Goal: Transaction & Acquisition: Complete application form

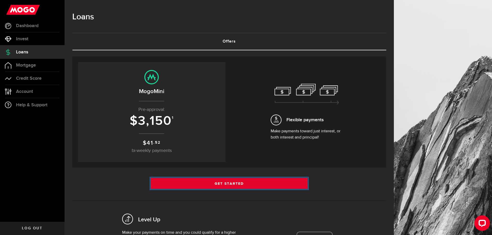
click at [221, 182] on link "Get Started" at bounding box center [229, 183] width 157 height 11
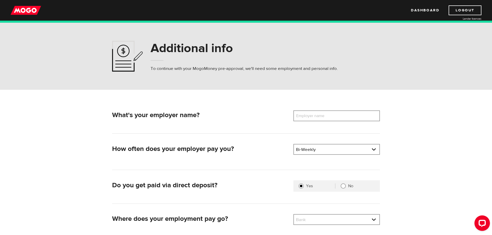
click at [309, 117] on label "Employer name" at bounding box center [315, 116] width 42 height 11
click at [309, 117] on input "Employer name" at bounding box center [337, 116] width 87 height 11
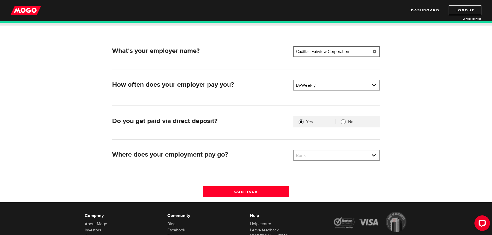
scroll to position [78, 0]
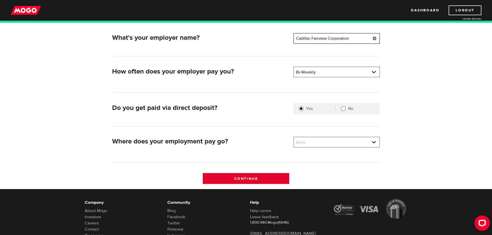
type input "Cadillac Fairview Corporation"
click at [251, 178] on input "Continue" at bounding box center [246, 178] width 87 height 11
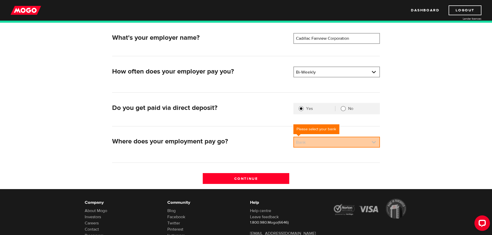
click at [375, 142] on link at bounding box center [337, 142] width 86 height 10
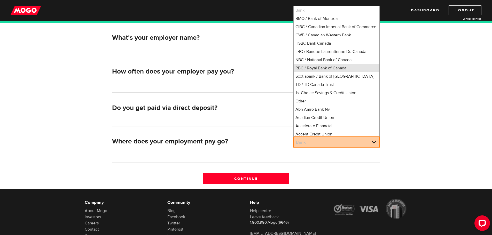
click at [338, 72] on li "RBC / Royal Bank of Canada" at bounding box center [337, 68] width 86 height 8
select select "8"
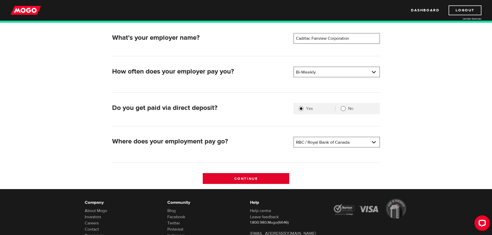
click at [248, 177] on input "Continue" at bounding box center [246, 178] width 87 height 11
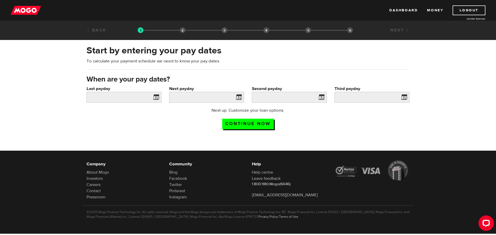
click at [155, 97] on span at bounding box center [155, 98] width 8 height 8
click at [156, 96] on span at bounding box center [155, 98] width 8 height 8
click at [137, 97] on input "Last payday" at bounding box center [124, 97] width 75 height 11
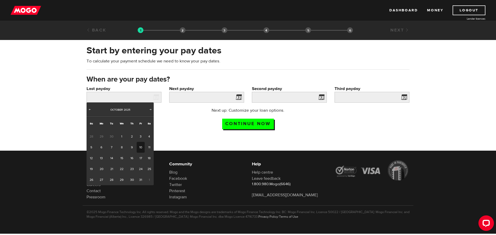
click at [139, 146] on link "10" at bounding box center [141, 147] width 8 height 11
type input "2025/10/10"
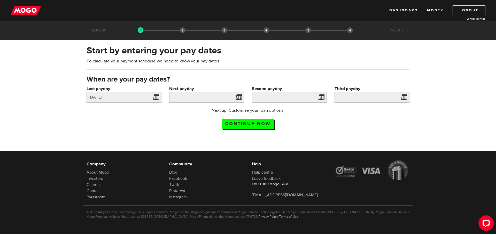
click at [236, 97] on span at bounding box center [238, 98] width 8 height 8
click at [229, 97] on input "Next payday" at bounding box center [206, 97] width 75 height 11
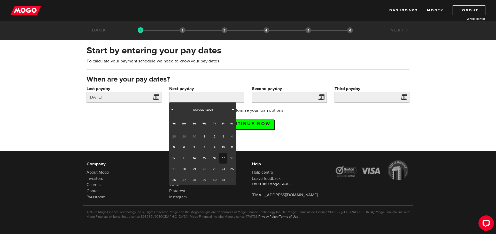
click at [222, 157] on link "17" at bounding box center [223, 158] width 8 height 11
type input "2025/10/17"
type input "2025/10/31"
type input "2025/11/14"
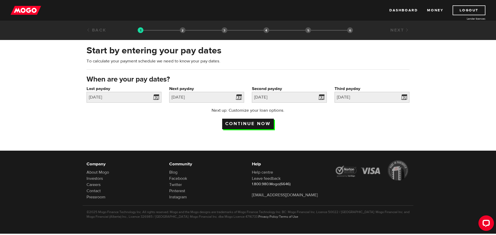
click at [250, 123] on input "Continue now" at bounding box center [248, 124] width 52 height 11
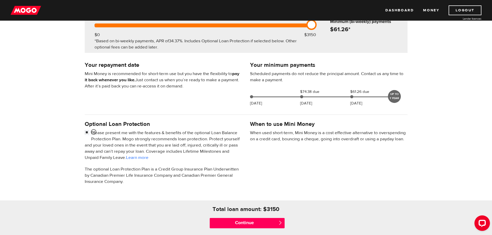
scroll to position [103, 0]
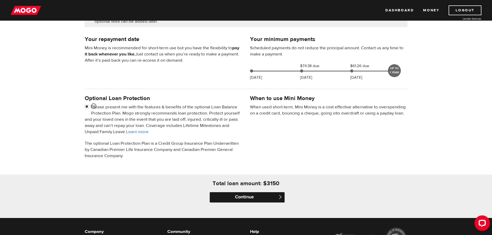
click at [246, 197] on input "Continue" at bounding box center [247, 198] width 75 height 10
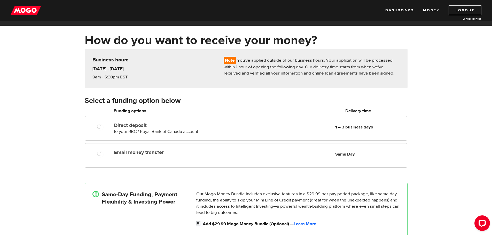
scroll to position [26, 0]
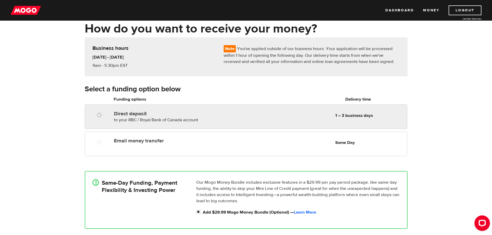
radio input "true"
click at [98, 114] on input "Direct deposit" at bounding box center [100, 116] width 6 height 6
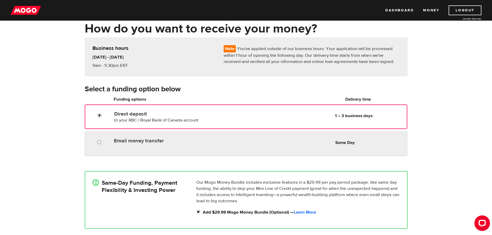
radio input "true"
click at [100, 142] on input "Email money transfer" at bounding box center [100, 143] width 6 height 6
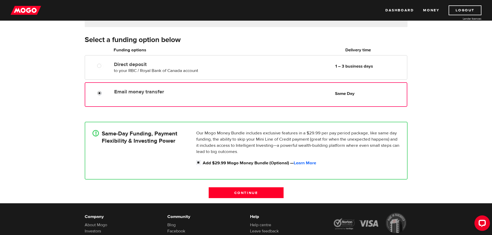
scroll to position [78, 0]
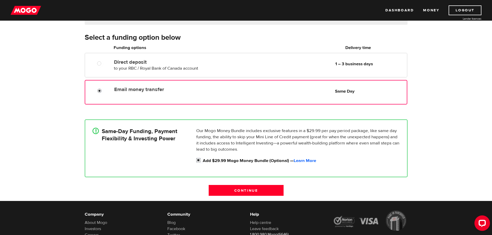
click at [198, 161] on input "Add $29.99 Mogo Money Bundle (Optional) — Learn More" at bounding box center [199, 161] width 6 height 6
checkbox input "false"
radio input "false"
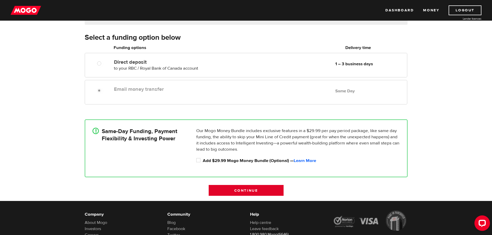
click at [251, 188] on input "Continue" at bounding box center [246, 190] width 75 height 11
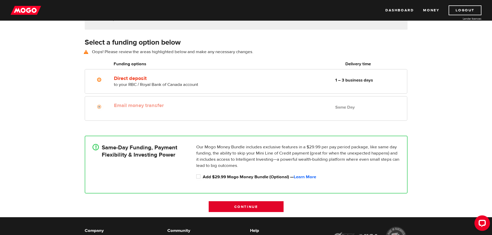
scroll to position [72, 0]
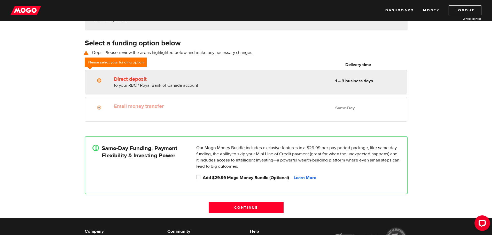
radio input "true"
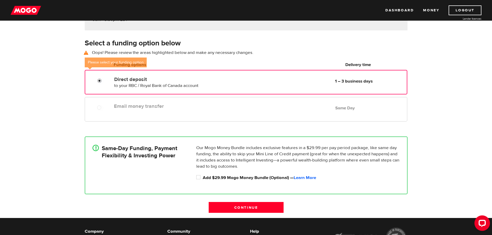
click at [98, 80] on input "Direct deposit" at bounding box center [100, 81] width 6 height 6
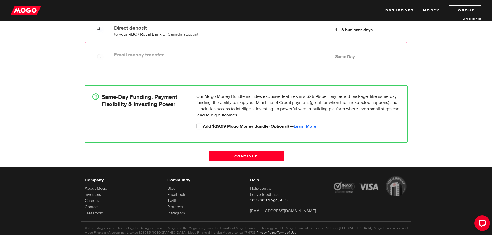
scroll to position [124, 0]
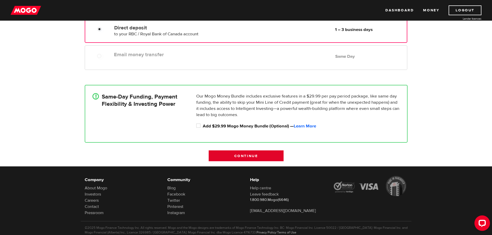
click at [246, 155] on input "Continue" at bounding box center [246, 156] width 75 height 11
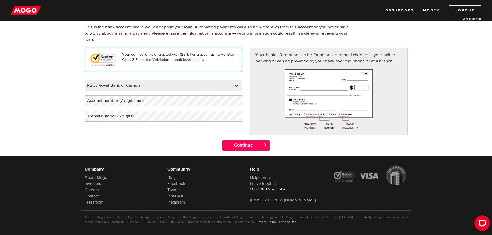
scroll to position [44, 0]
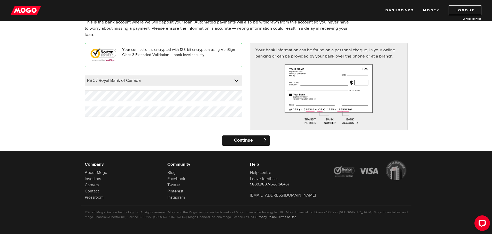
click at [247, 139] on input "Continue" at bounding box center [246, 141] width 47 height 10
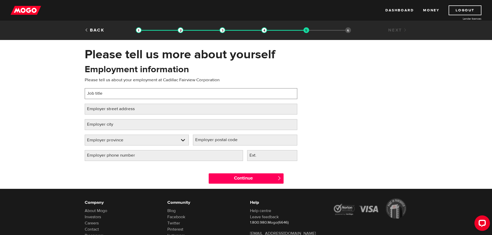
click at [120, 94] on input "Job title" at bounding box center [191, 93] width 213 height 11
type input "Assistant Security supervisor"
click at [144, 109] on label "Employer street address" at bounding box center [115, 109] width 61 height 11
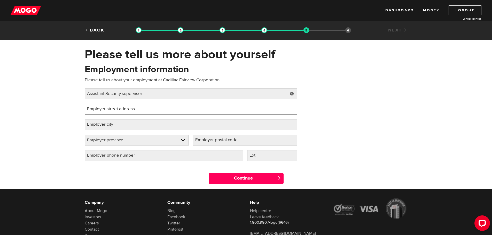
click at [144, 109] on input "Employer street address" at bounding box center [191, 109] width 213 height 11
type input "400 4th Avenue SW"
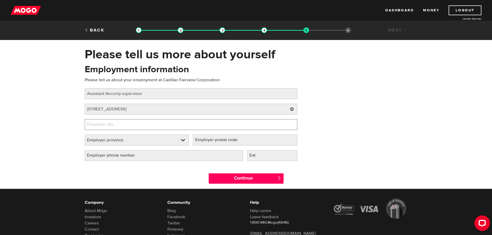
click at [136, 125] on input "Employer city" at bounding box center [191, 124] width 213 height 11
type input "[GEOGRAPHIC_DATA]"
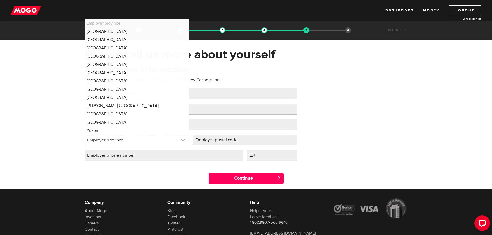
click at [184, 140] on link at bounding box center [137, 140] width 104 height 10
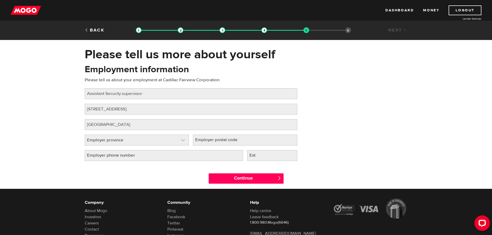
click at [184, 140] on link at bounding box center [137, 140] width 104 height 10
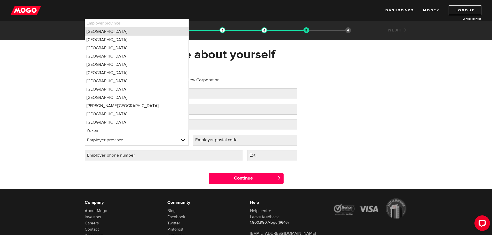
click at [105, 32] on li "Alberta" at bounding box center [137, 31] width 104 height 8
select select "AB"
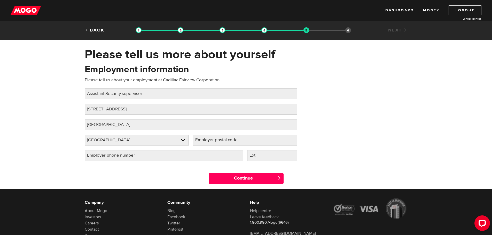
click at [143, 156] on label "Employer phone number" at bounding box center [115, 155] width 61 height 11
click at [143, 156] on input "Employer phone number" at bounding box center [164, 155] width 158 height 11
type input "(403) 648-8835"
click at [255, 178] on input "Continue" at bounding box center [246, 179] width 75 height 10
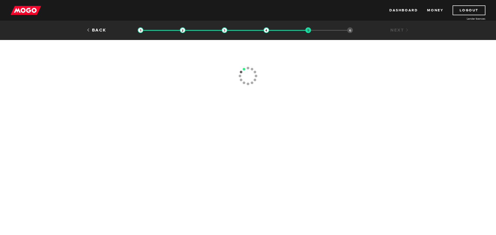
type input "(403) 648-8835"
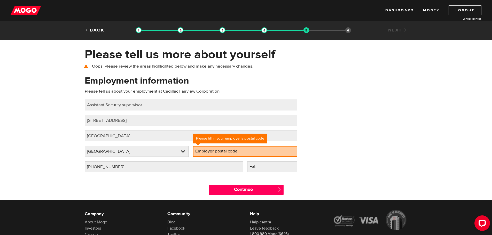
click at [222, 152] on label "Employer postal code" at bounding box center [220, 151] width 55 height 11
click at [222, 152] on input "Employer postal code" at bounding box center [245, 151] width 104 height 11
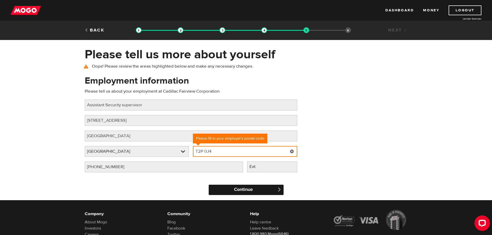
type input "T2P 0J4"
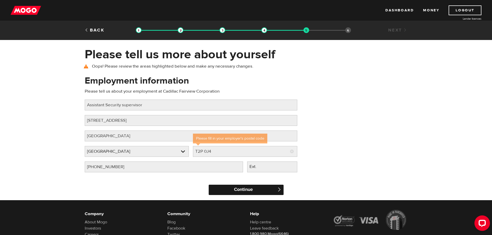
click at [245, 190] on input "Continue" at bounding box center [246, 190] width 75 height 10
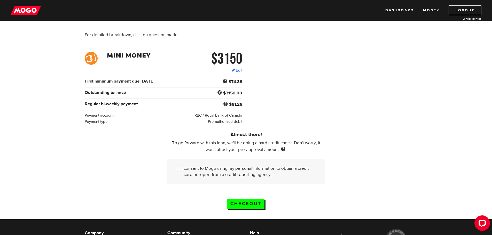
scroll to position [78, 0]
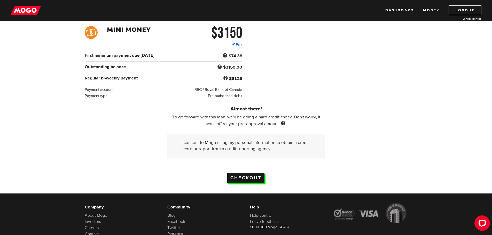
click at [249, 177] on input "Checkout" at bounding box center [245, 178] width 37 height 11
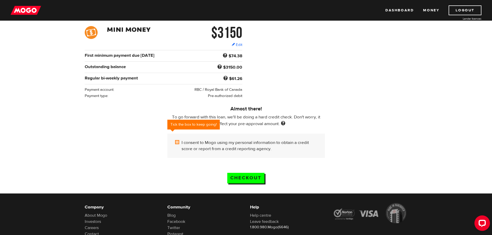
click at [176, 141] on input "I consent to Mogo using my personal information to obtain a credit score or rep…" at bounding box center [178, 143] width 6 height 6
checkbox input "true"
click at [247, 174] on input "Checkout" at bounding box center [245, 178] width 37 height 11
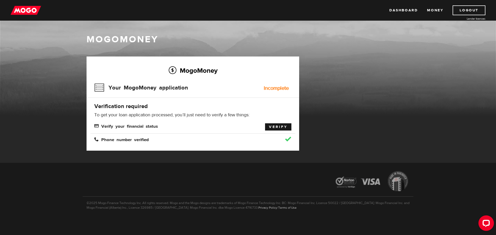
click at [281, 127] on link "Verify" at bounding box center [278, 127] width 26 height 7
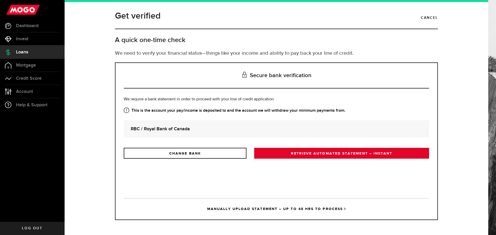
click at [314, 154] on link "RETRIEVE AUTOMATED STATEMENT – INSTANT" at bounding box center [341, 153] width 175 height 11
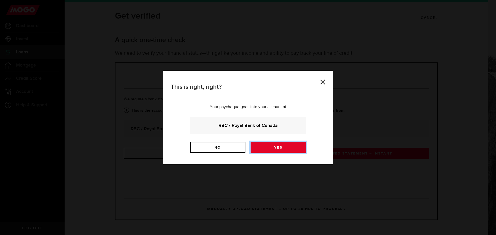
click at [288, 147] on link "Yes" at bounding box center [278, 147] width 55 height 11
